Goal: Task Accomplishment & Management: Complete application form

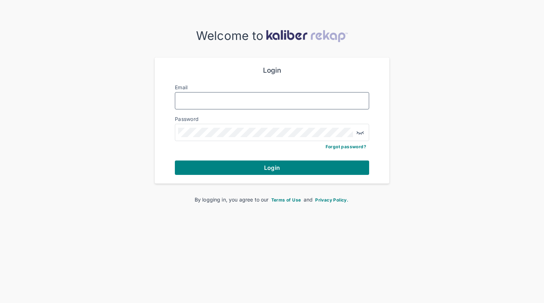
type input "**********"
click at [272, 167] on button "Login" at bounding box center [272, 167] width 194 height 14
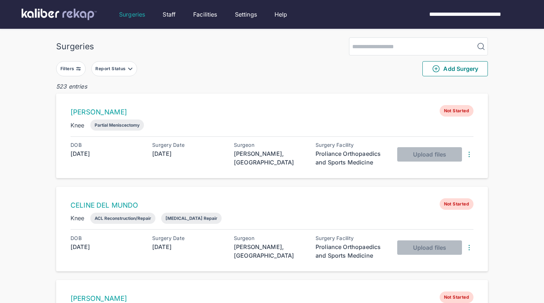
click at [109, 68] on div "Report Status" at bounding box center [111, 69] width 32 height 6
click at [127, 112] on label "Ready for Review" at bounding box center [146, 112] width 98 height 7
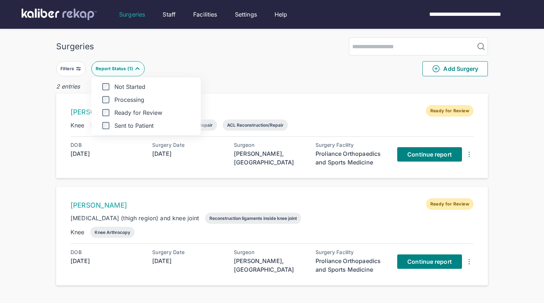
click at [364, 80] on div "Filters Report Status ( 1 ) Not Started Processing Ready for Review Sent to Pat…" at bounding box center [272, 68] width 432 height 27
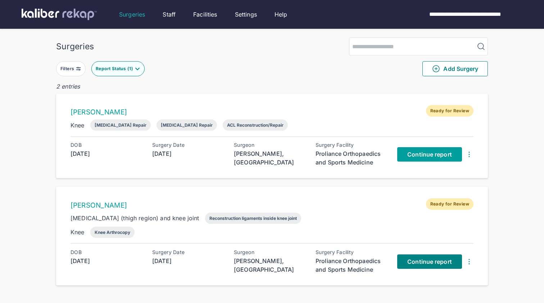
click at [424, 157] on span "Continue report" at bounding box center [429, 154] width 45 height 7
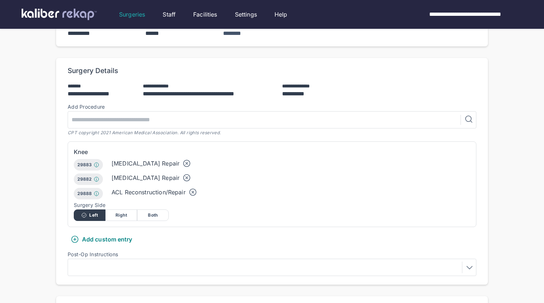
scroll to position [156, 0]
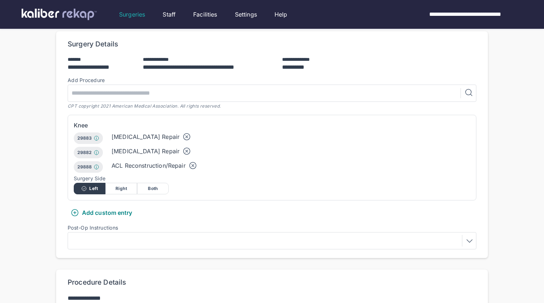
click at [182, 132] on icon at bounding box center [186, 136] width 9 height 9
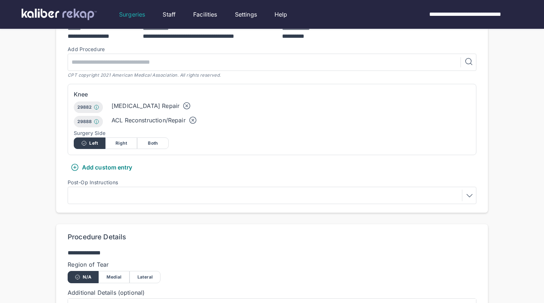
scroll to position [229, 0]
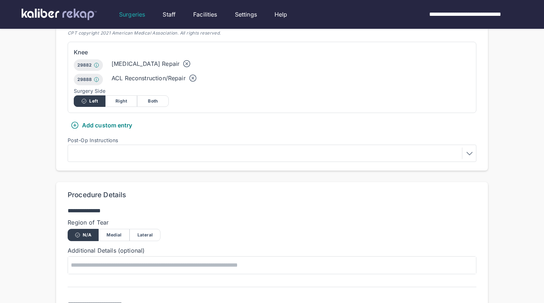
click at [137, 229] on div "Lateral" at bounding box center [145, 235] width 31 height 12
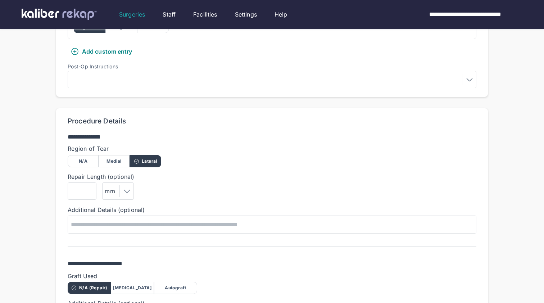
scroll to position [321, 0]
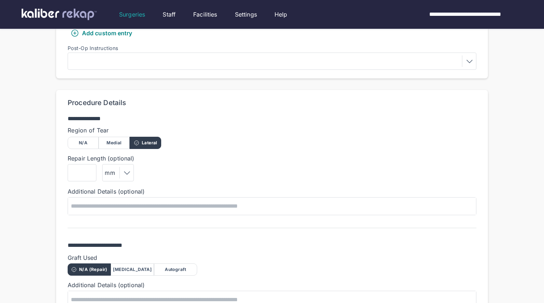
click at [169, 263] on div "Autograft" at bounding box center [175, 269] width 43 height 12
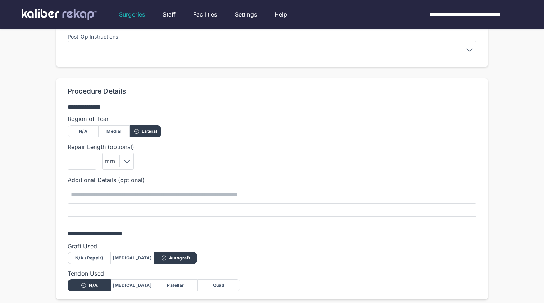
scroll to position [342, 0]
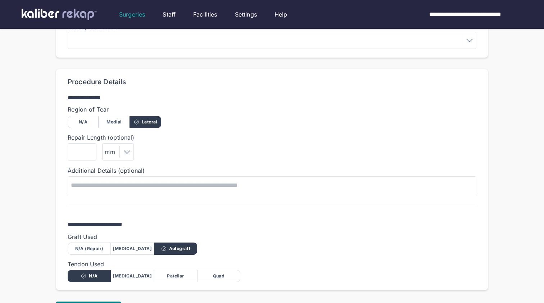
click at [225, 270] on div "Quad" at bounding box center [218, 276] width 43 height 12
click at [103, 302] on button "Next" at bounding box center [88, 309] width 65 height 14
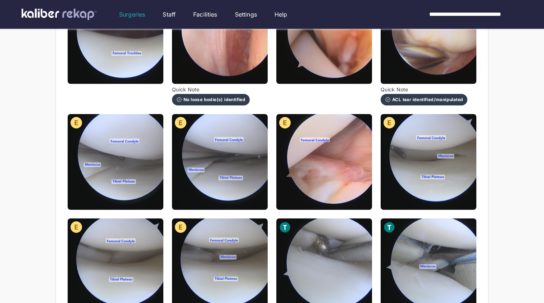
scroll to position [161, 0]
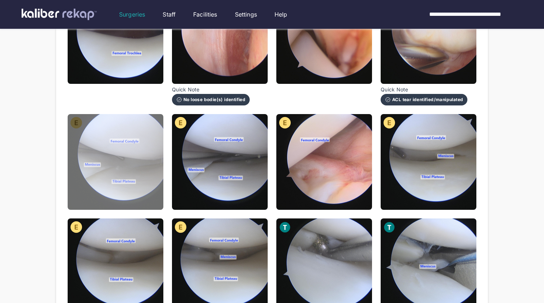
click at [154, 178] on img at bounding box center [116, 162] width 96 height 96
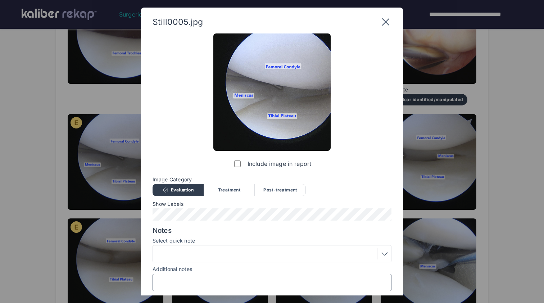
click at [203, 282] on input "Additional notes" at bounding box center [272, 282] width 232 height 9
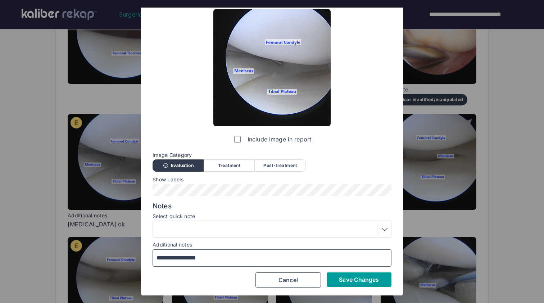
scroll to position [24, 0]
type input "**********"
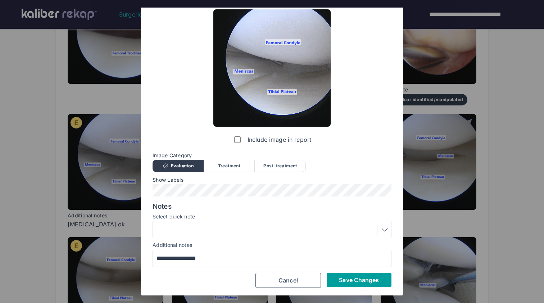
click at [348, 277] on span "Save Changes" at bounding box center [359, 279] width 40 height 7
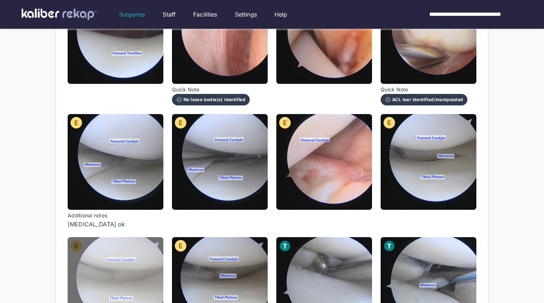
click at [132, 263] on img at bounding box center [116, 285] width 96 height 96
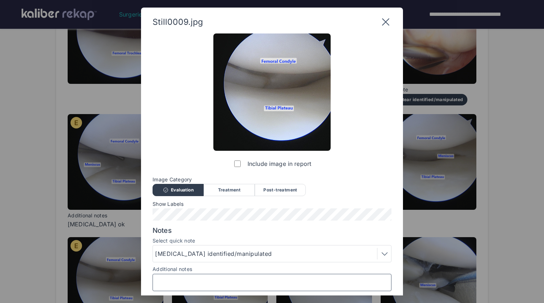
click at [190, 286] on input "Additional notes" at bounding box center [272, 282] width 232 height 9
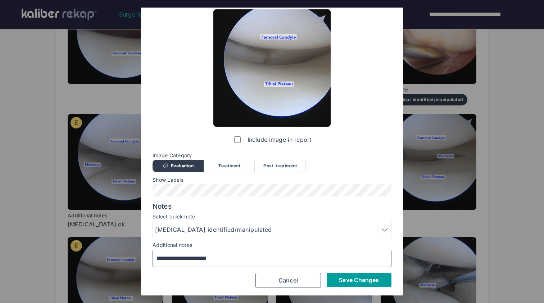
type input "**********"
click at [355, 277] on span "Save Changes" at bounding box center [359, 279] width 40 height 7
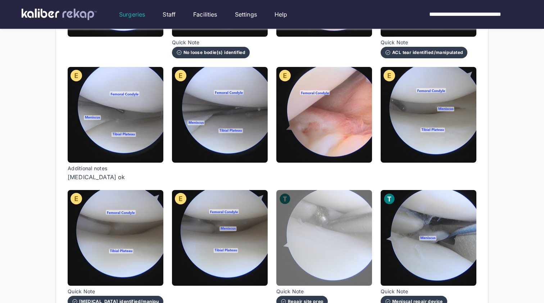
scroll to position [220, 0]
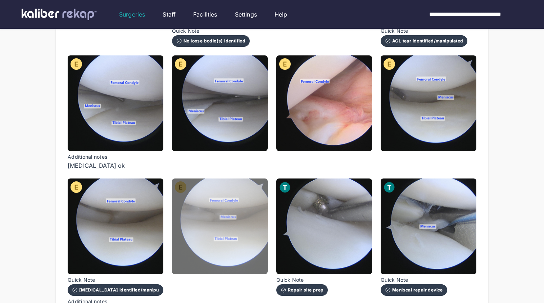
click at [239, 234] on img at bounding box center [220, 226] width 96 height 96
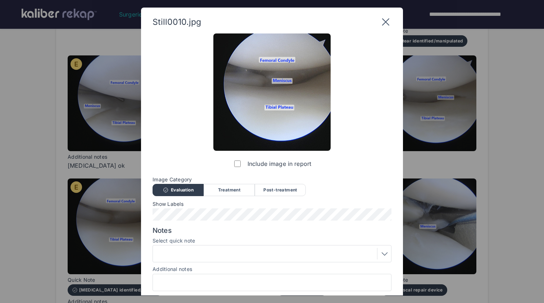
click at [254, 274] on div at bounding box center [272, 282] width 239 height 17
click at [254, 278] on input "Additional notes" at bounding box center [272, 282] width 232 height 9
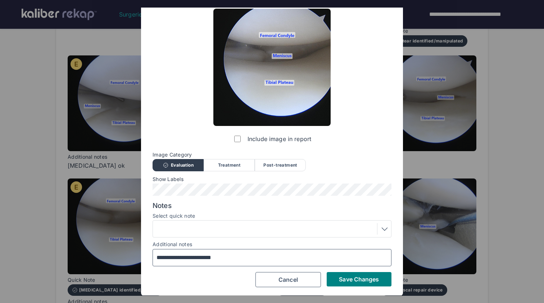
scroll to position [24, 0]
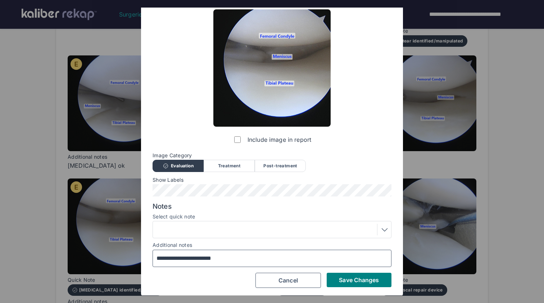
type input "**********"
click at [348, 269] on div "**********" at bounding box center [272, 148] width 239 height 279
click at [348, 273] on button "Save Changes" at bounding box center [359, 280] width 65 height 14
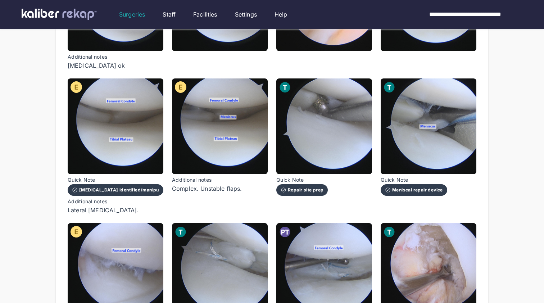
scroll to position [311, 0]
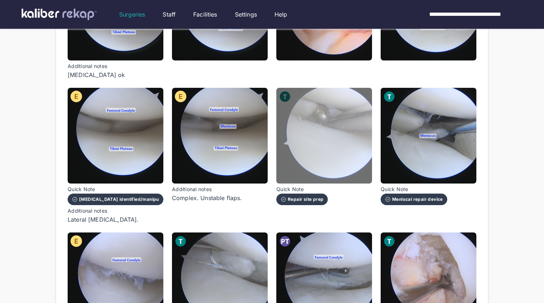
click at [361, 141] on img at bounding box center [324, 136] width 96 height 96
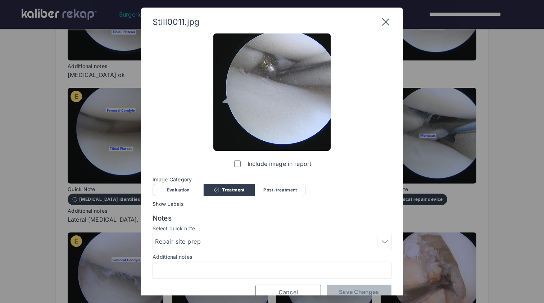
click at [299, 285] on button "Cancel" at bounding box center [287, 292] width 65 height 15
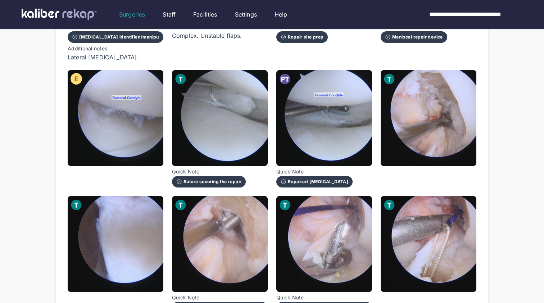
scroll to position [474, 0]
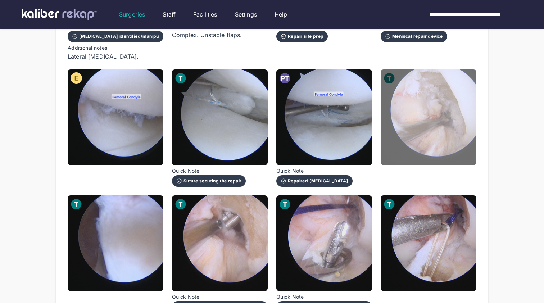
click at [404, 135] on img at bounding box center [429, 117] width 96 height 96
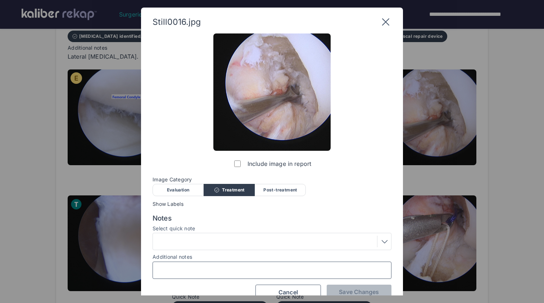
click at [228, 269] on input "Additional notes" at bounding box center [272, 270] width 232 height 9
type input "**********"
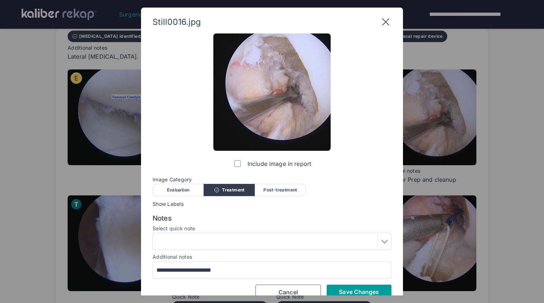
click at [365, 285] on button "Save Changes" at bounding box center [359, 292] width 65 height 14
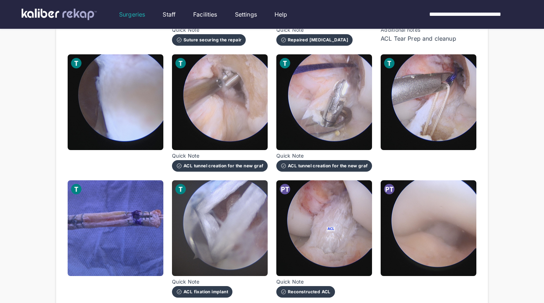
scroll to position [616, 0]
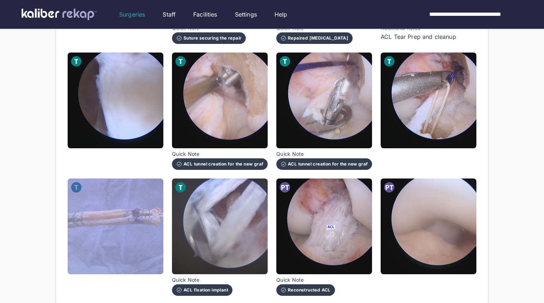
click at [119, 248] on img at bounding box center [116, 226] width 96 height 96
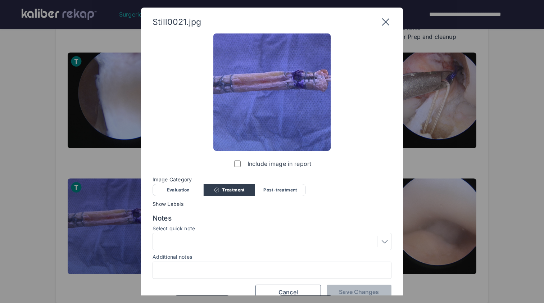
click at [192, 276] on div at bounding box center [272, 270] width 239 height 17
click at [194, 276] on div at bounding box center [272, 270] width 239 height 17
click at [207, 269] on input "Additional notes" at bounding box center [272, 270] width 232 height 9
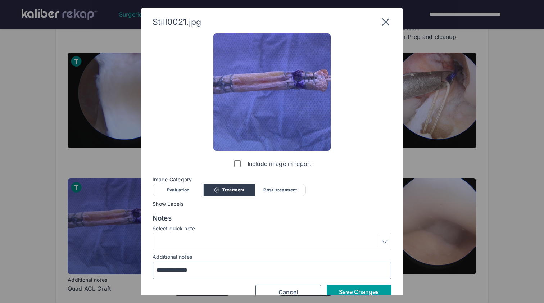
type input "**********"
click at [366, 290] on span "Save Changes" at bounding box center [359, 291] width 40 height 7
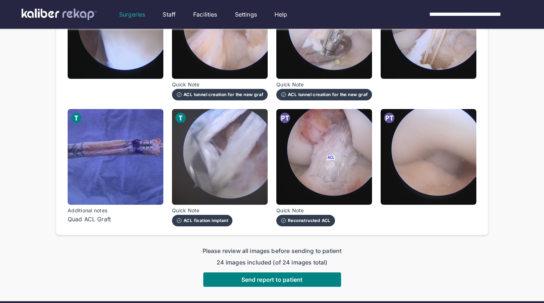
scroll to position [702, 0]
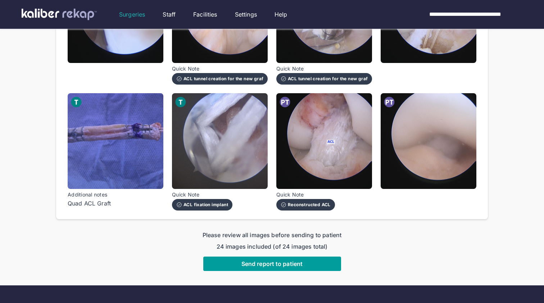
click at [292, 260] on span "Send report to patient" at bounding box center [271, 263] width 61 height 7
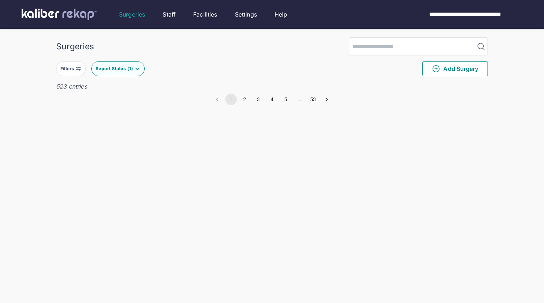
click at [131, 65] on button "Report Status ( 1 )" at bounding box center [117, 68] width 53 height 15
click at [124, 87] on label "Not Started" at bounding box center [146, 86] width 98 height 7
click at [117, 67] on div "Report Status ( 2 )" at bounding box center [115, 69] width 40 height 6
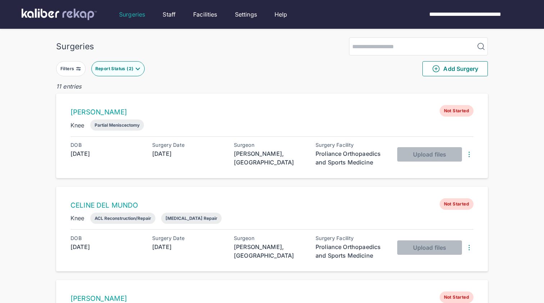
click at [123, 74] on button "Report Status ( 2 )" at bounding box center [117, 68] width 53 height 15
click at [121, 80] on div "Not Started Processing Ready for Review Sent to Patient" at bounding box center [145, 106] width 109 height 58
click at [122, 86] on label "Not Started" at bounding box center [146, 86] width 98 height 7
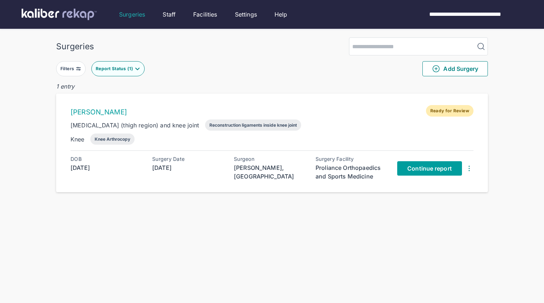
click at [434, 171] on span "Continue report" at bounding box center [429, 168] width 45 height 7
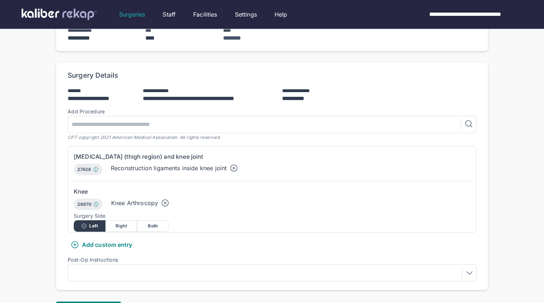
scroll to position [126, 0]
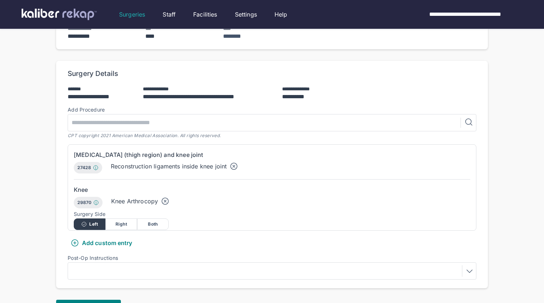
click at [122, 236] on div "Add custom entry" at bounding box center [102, 242] width 68 height 13
click at [122, 239] on div "Add custom entry" at bounding box center [102, 243] width 62 height 9
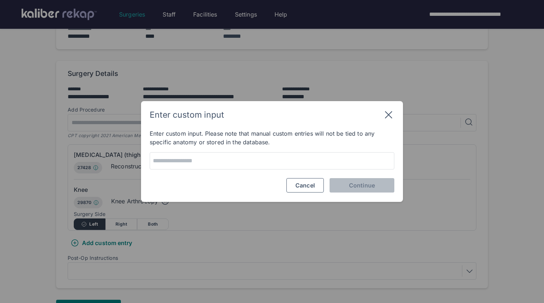
click at [209, 167] on div at bounding box center [272, 160] width 245 height 17
click at [217, 164] on textarea at bounding box center [272, 161] width 240 height 10
type textarea "**********"
click at [346, 181] on button "Continue" at bounding box center [362, 185] width 65 height 14
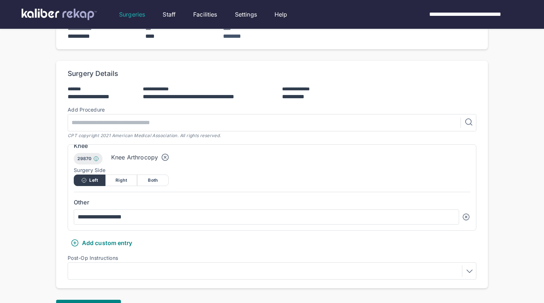
scroll to position [44, 0]
click at [104, 300] on button "Next" at bounding box center [88, 307] width 65 height 14
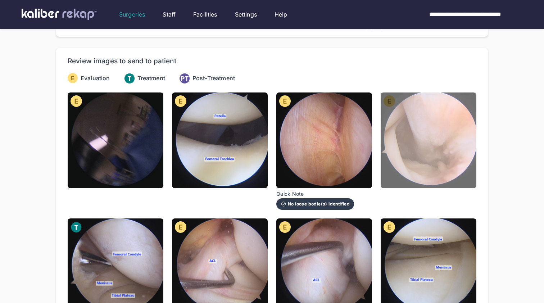
scroll to position [57, 0]
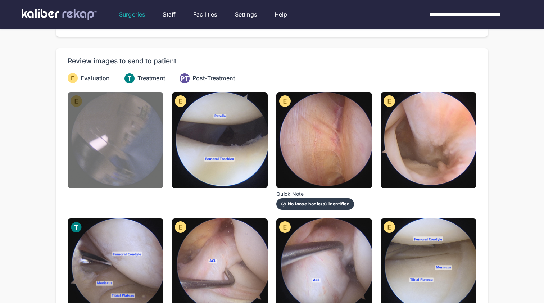
click at [98, 123] on img at bounding box center [116, 140] width 96 height 96
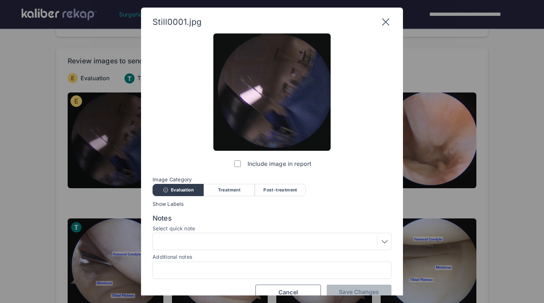
click at [262, 162] on label "Include image in report" at bounding box center [272, 164] width 78 height 14
click at [367, 291] on span "Save Changes" at bounding box center [359, 291] width 40 height 7
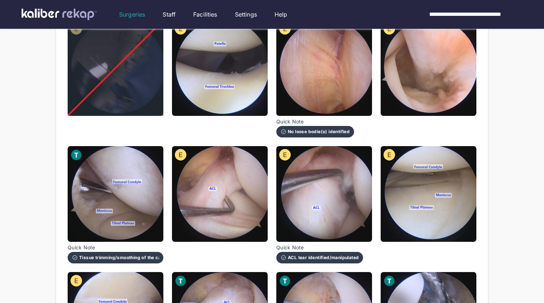
scroll to position [155, 0]
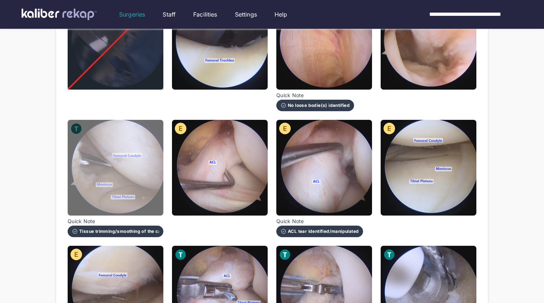
click at [145, 194] on img at bounding box center [116, 168] width 96 height 96
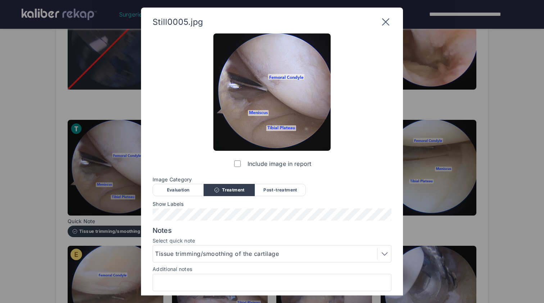
click at [247, 276] on div at bounding box center [272, 282] width 239 height 17
click at [248, 282] on input "Additional notes" at bounding box center [272, 282] width 232 height 9
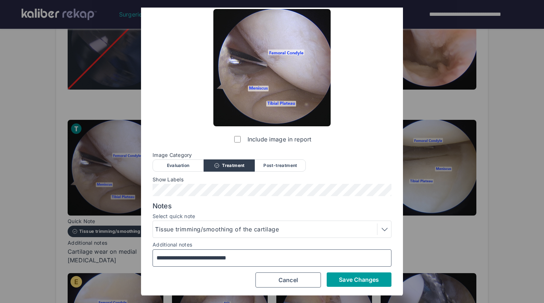
type input "**********"
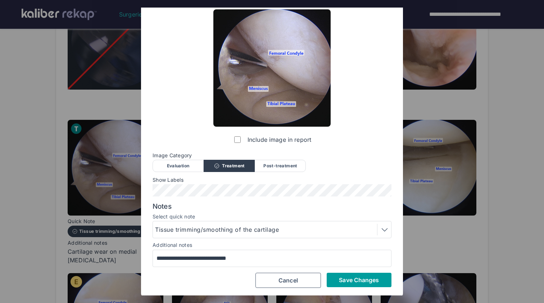
click at [363, 278] on span "Save Changes" at bounding box center [359, 279] width 40 height 7
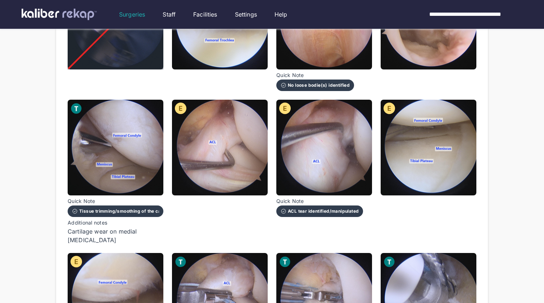
scroll to position [176, 0]
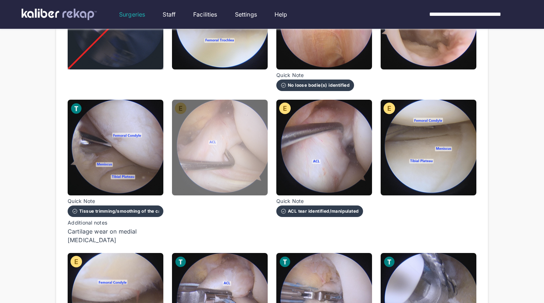
click at [260, 162] on img at bounding box center [220, 148] width 96 height 96
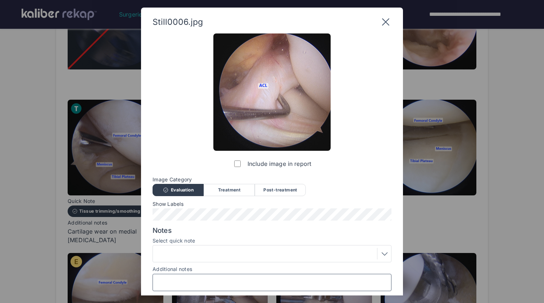
click at [251, 278] on input "Additional notes" at bounding box center [272, 282] width 232 height 9
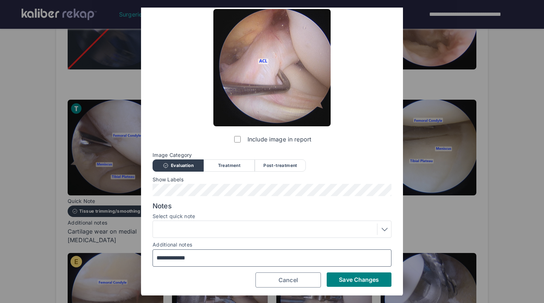
scroll to position [24, 0]
click at [194, 255] on input "**********" at bounding box center [272, 258] width 232 height 9
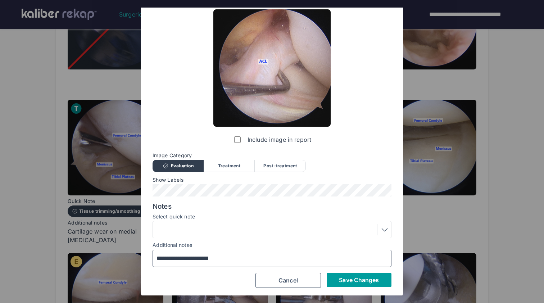
type input "**********"
click at [353, 279] on span "Save Changes" at bounding box center [359, 279] width 40 height 7
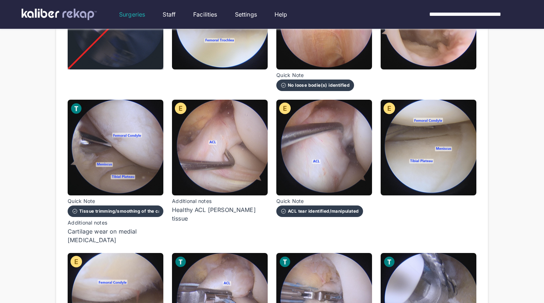
scroll to position [228, 0]
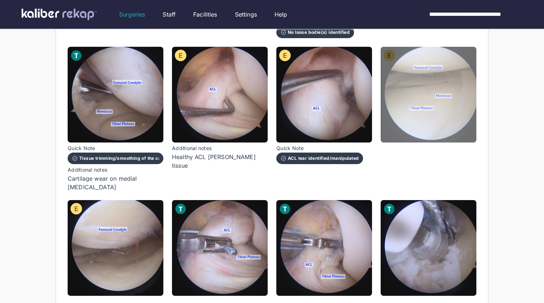
click at [449, 107] on img at bounding box center [429, 95] width 96 height 96
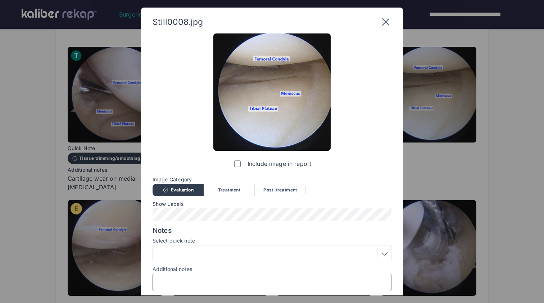
click at [235, 278] on input "Additional notes" at bounding box center [272, 282] width 232 height 9
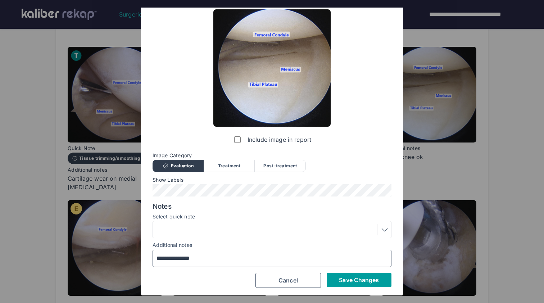
type input "**********"
click at [363, 285] on button "Save Changes" at bounding box center [359, 280] width 65 height 14
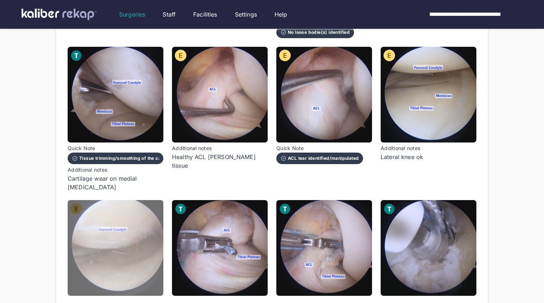
click at [127, 246] on img at bounding box center [116, 248] width 96 height 96
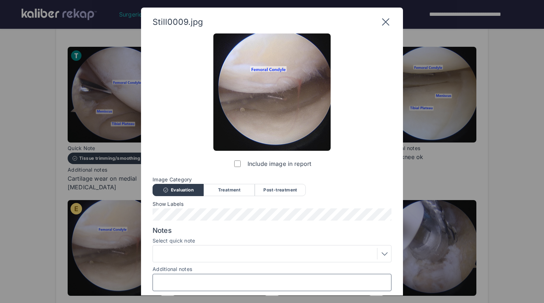
click at [203, 278] on input "Additional notes" at bounding box center [272, 282] width 232 height 9
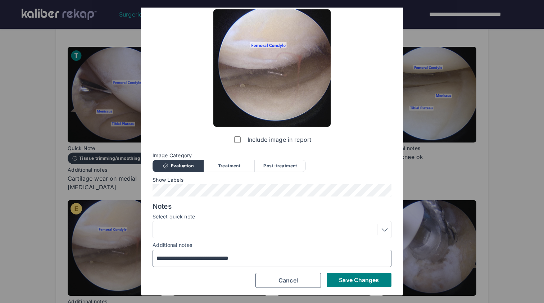
click at [232, 258] on input "**********" at bounding box center [272, 258] width 232 height 9
type input "**********"
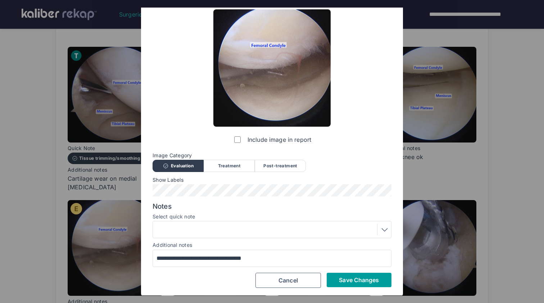
click at [361, 276] on span "Save Changes" at bounding box center [359, 279] width 40 height 7
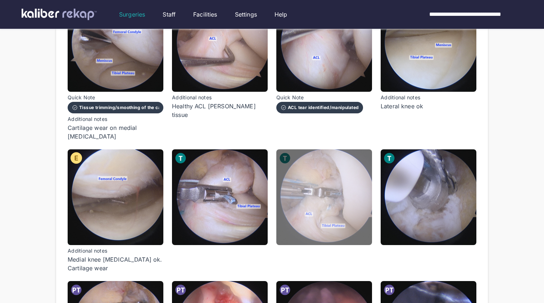
scroll to position [282, 0]
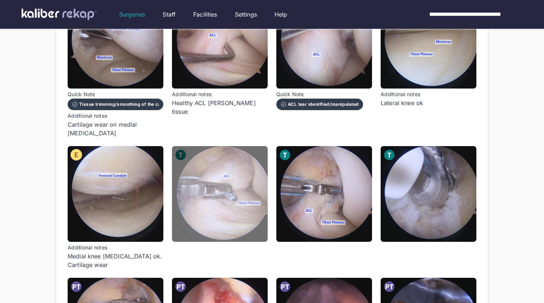
click at [260, 214] on img at bounding box center [220, 194] width 96 height 96
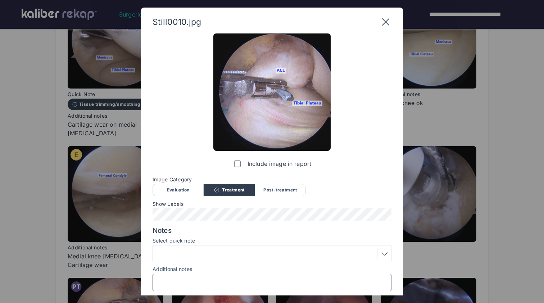
click at [235, 281] on input "Additional notes" at bounding box center [272, 282] width 232 height 9
type input "*"
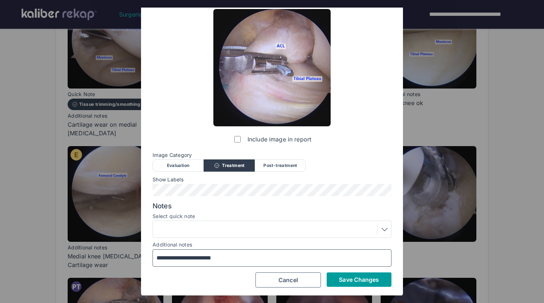
type input "**********"
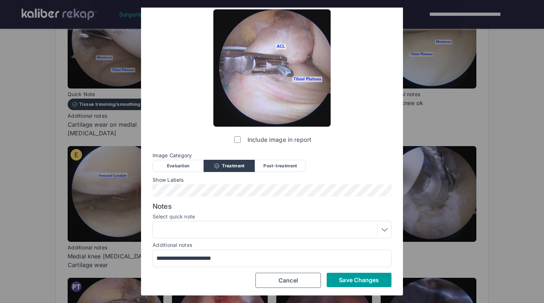
click at [353, 276] on span "Save Changes" at bounding box center [359, 279] width 40 height 7
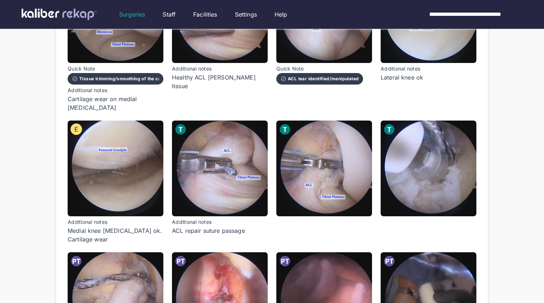
scroll to position [314, 0]
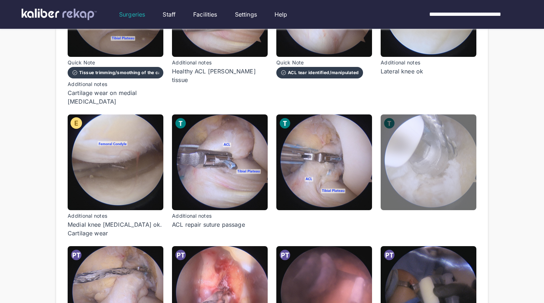
click at [423, 180] on img at bounding box center [429, 162] width 96 height 96
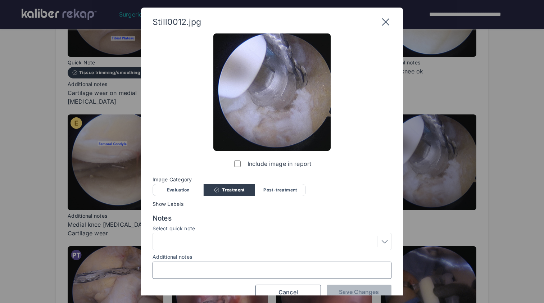
click at [326, 269] on input "Additional notes" at bounding box center [272, 270] width 232 height 9
click at [236, 238] on div at bounding box center [272, 242] width 234 height 12
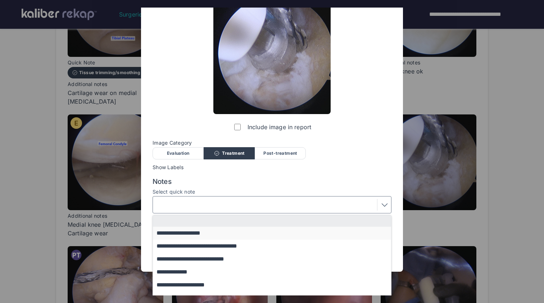
click at [225, 235] on button "**********" at bounding box center [275, 233] width 245 height 13
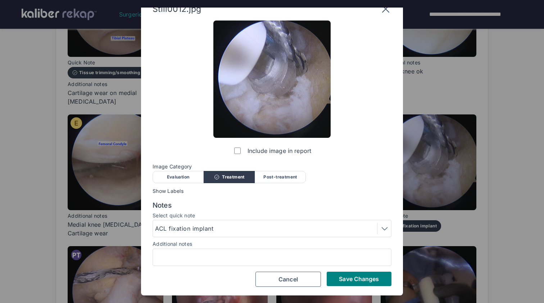
scroll to position [12, 0]
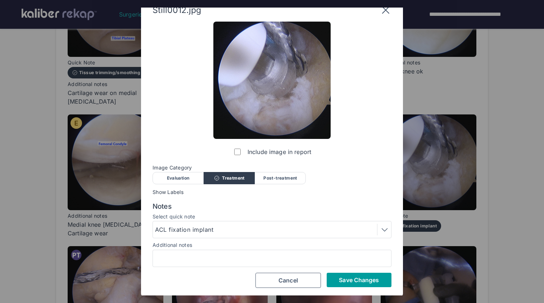
click at [357, 280] on span "Save Changes" at bounding box center [359, 279] width 40 height 7
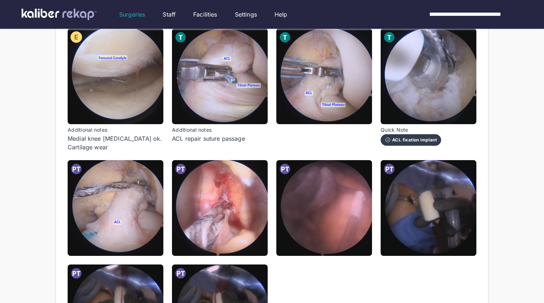
scroll to position [415, 0]
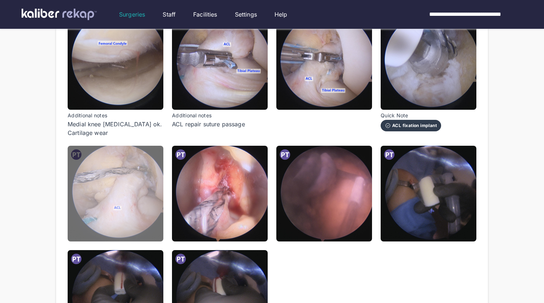
click at [134, 195] on img at bounding box center [116, 194] width 96 height 96
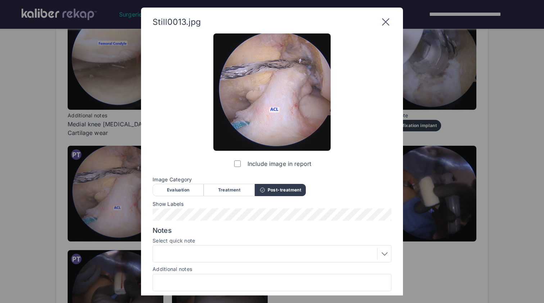
click at [222, 252] on div at bounding box center [272, 254] width 234 height 12
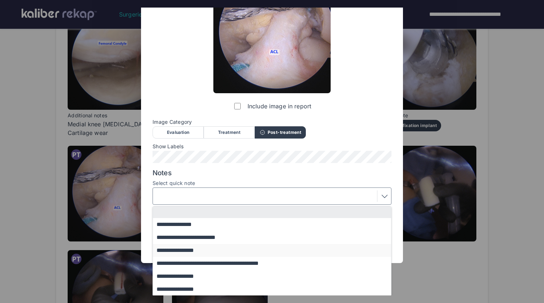
scroll to position [57, 0]
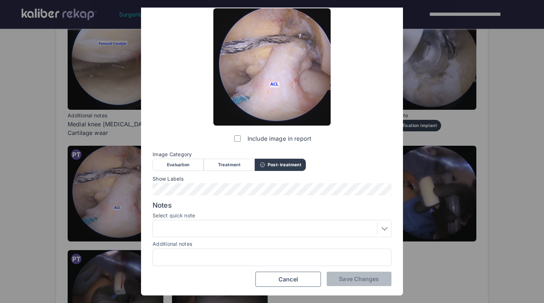
click at [109, 201] on div "Still0013.jpg Include image in report Image Category Evaluation Treatment Post-…" at bounding box center [272, 151] width 544 height 303
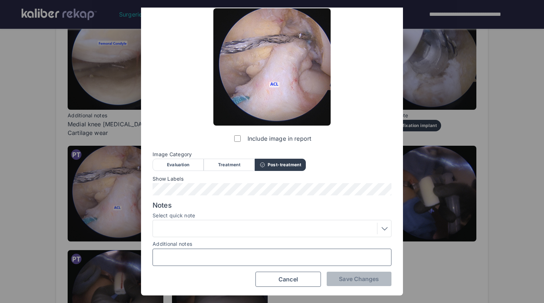
click at [188, 228] on div "Notes Select quick note Additional notes" at bounding box center [272, 233] width 239 height 65
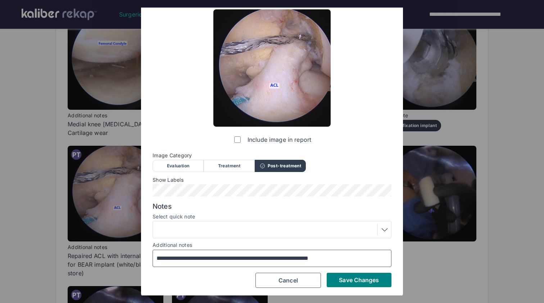
click at [341, 256] on input "**********" at bounding box center [272, 258] width 232 height 9
type input "**********"
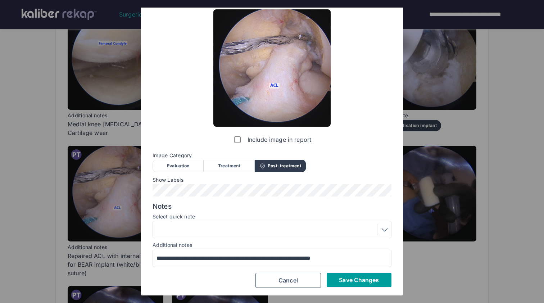
click at [359, 278] on span "Save Changes" at bounding box center [359, 279] width 40 height 7
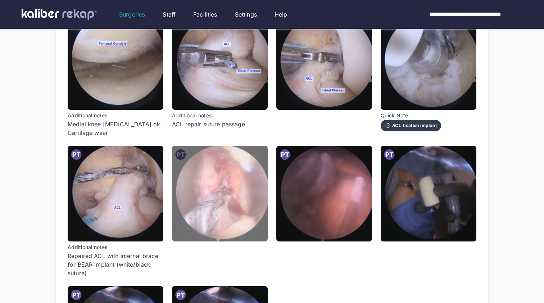
click at [228, 180] on img at bounding box center [220, 194] width 96 height 96
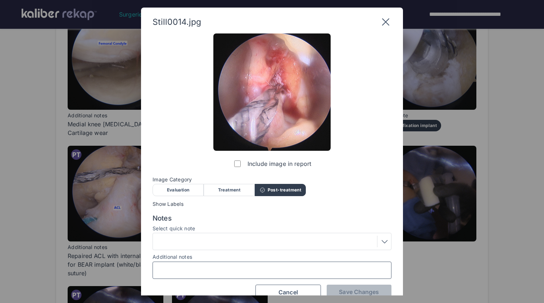
click at [255, 268] on input "Additional notes" at bounding box center [272, 270] width 232 height 9
type input "*"
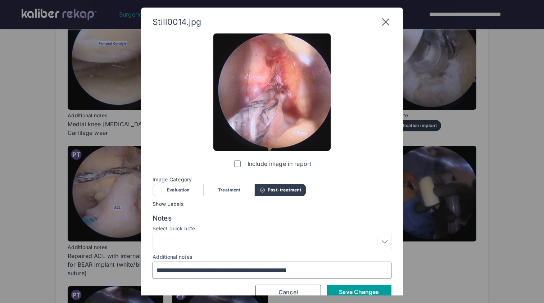
type input "**********"
click at [359, 288] on span "Save Changes" at bounding box center [359, 291] width 40 height 7
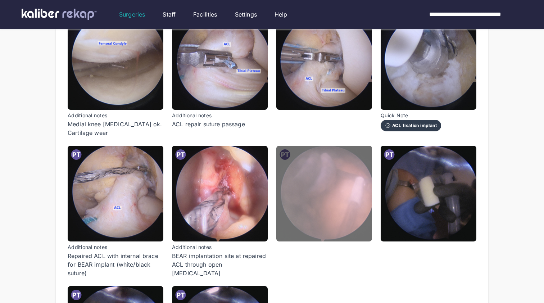
click at [349, 208] on img at bounding box center [324, 194] width 96 height 96
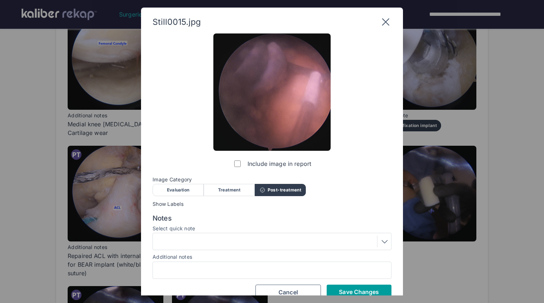
click at [368, 290] on span "Save Changes" at bounding box center [359, 291] width 40 height 7
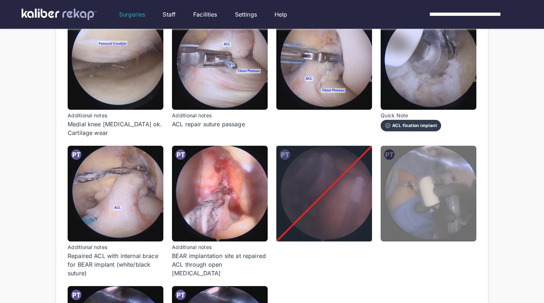
click at [418, 196] on img at bounding box center [429, 194] width 96 height 96
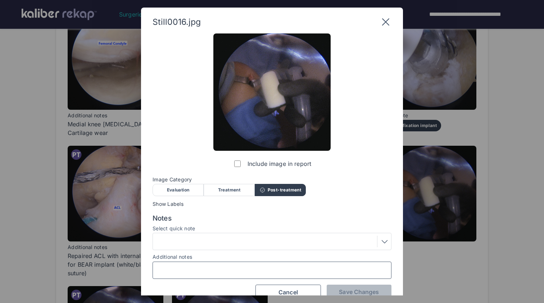
click at [217, 266] on input "Additional notes" at bounding box center [272, 270] width 232 height 9
type input "**********"
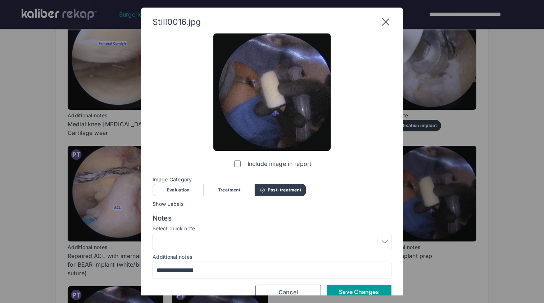
click at [343, 292] on span "Save Changes" at bounding box center [359, 291] width 40 height 7
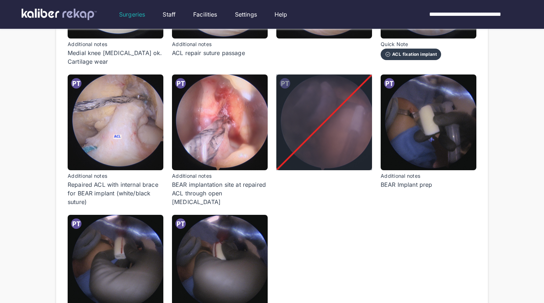
scroll to position [516, 0]
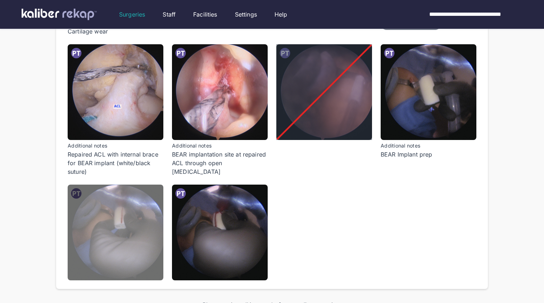
click at [153, 240] on img at bounding box center [116, 233] width 96 height 96
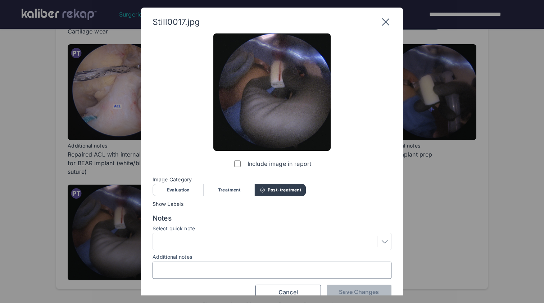
click at [229, 272] on input "Additional notes" at bounding box center [272, 270] width 232 height 9
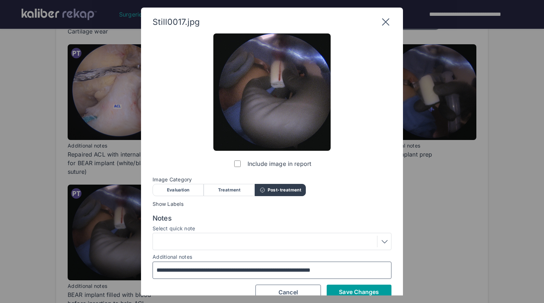
type input "**********"
click at [369, 291] on span "Save Changes" at bounding box center [359, 291] width 40 height 7
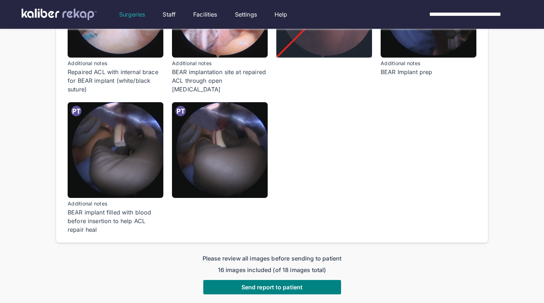
scroll to position [610, 0]
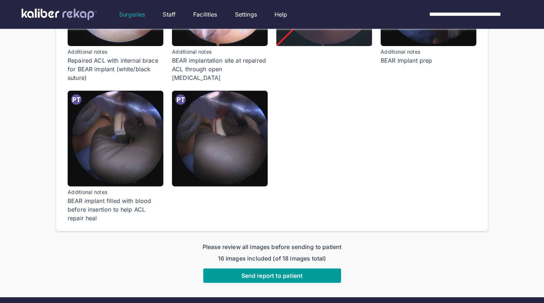
click at [270, 268] on button "Send report to patient" at bounding box center [272, 275] width 138 height 14
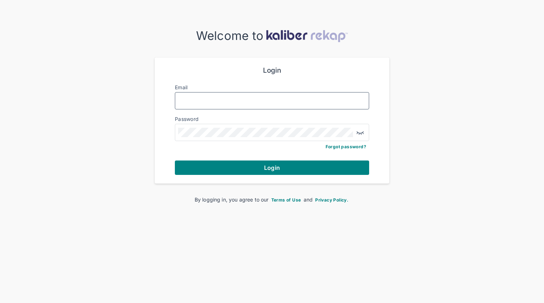
type input "**********"
click at [272, 167] on button "Login" at bounding box center [272, 167] width 194 height 14
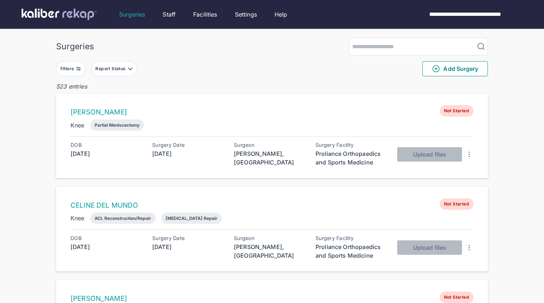
click at [115, 68] on div "Report Status" at bounding box center [111, 69] width 32 height 6
click at [130, 113] on label "Ready for Review" at bounding box center [146, 112] width 98 height 7
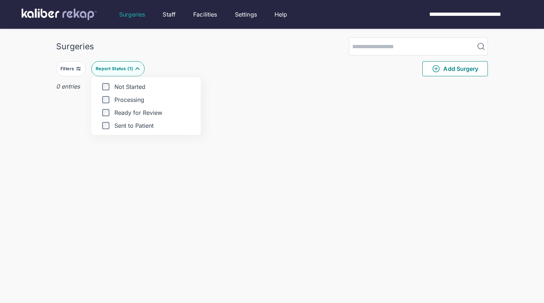
click at [315, 70] on div "Filters Report Status ( 1 ) Not Started Processing Ready for Review Sent to Pat…" at bounding box center [272, 68] width 432 height 27
